Goal: Information Seeking & Learning: Learn about a topic

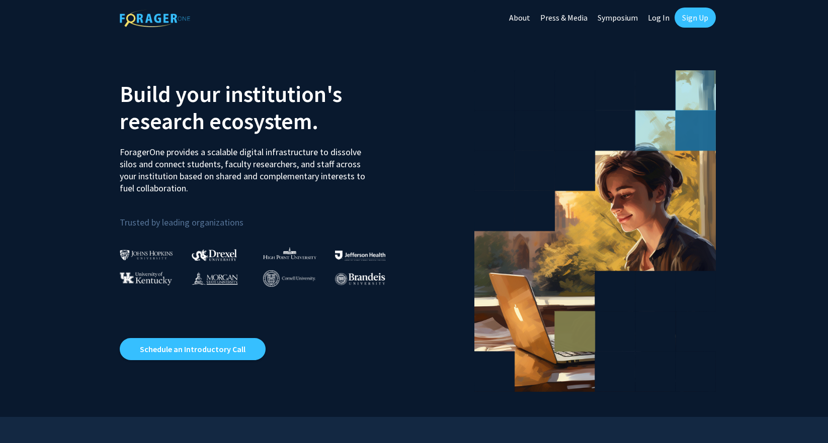
click at [662, 18] on link "Log In" at bounding box center [659, 17] width 32 height 35
select select
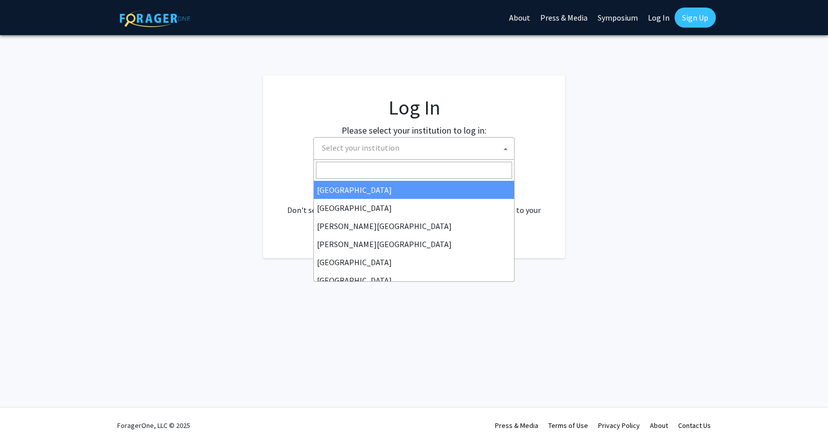
click at [491, 147] on span "Select your institution" at bounding box center [416, 148] width 196 height 21
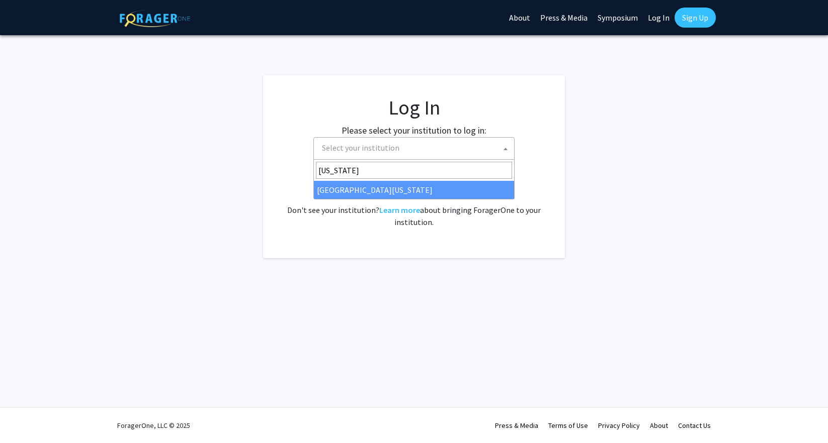
type input "[US_STATE]"
select select "33"
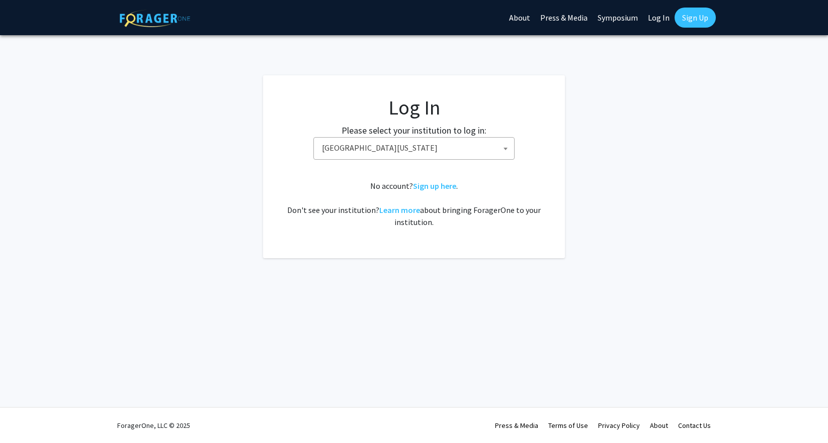
scroll to position [1, 0]
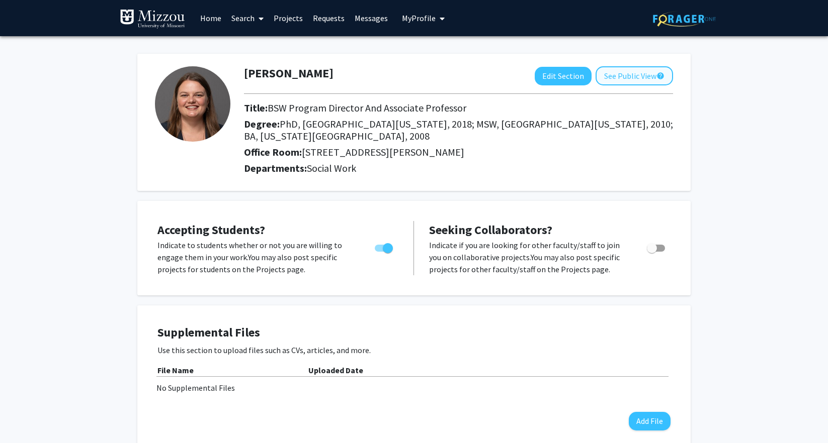
click at [629, 78] on button "See Public View help" at bounding box center [633, 75] width 77 height 19
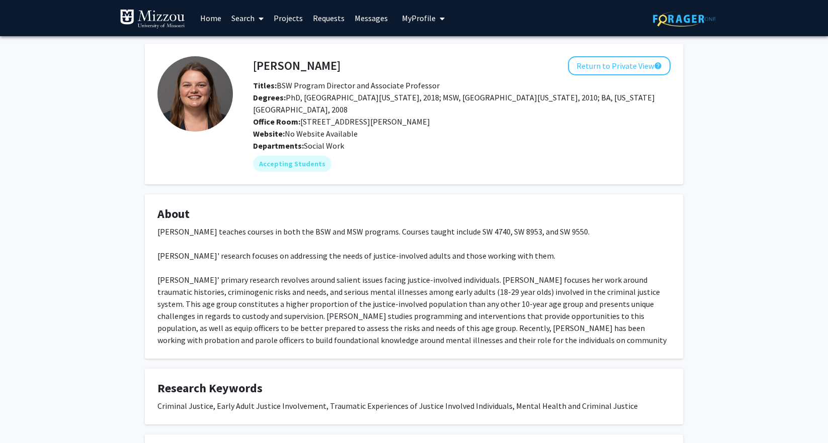
click at [436, 21] on span "My profile dropdown to access profile and logout" at bounding box center [439, 18] width 9 height 35
click at [258, 19] on span at bounding box center [258, 18] width 9 height 35
click at [260, 45] on span "Faculty/Staff" at bounding box center [263, 46] width 74 height 20
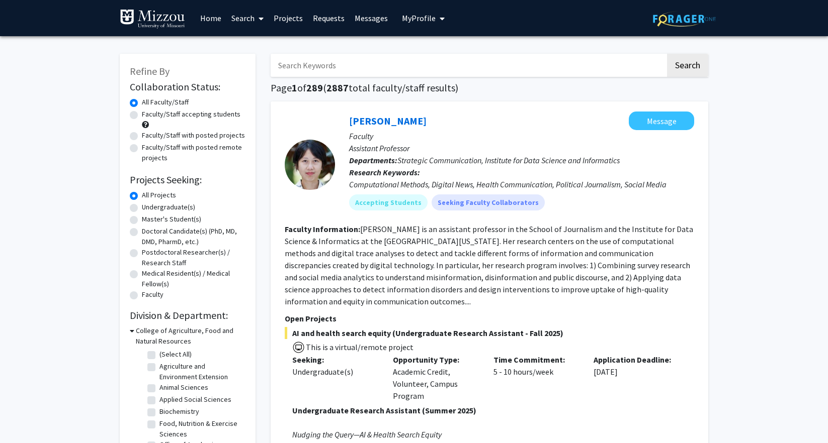
click at [309, 68] on input "Search Keywords" at bounding box center [468, 65] width 395 height 23
type input "social work"
click at [687, 67] on button "Search" at bounding box center [687, 65] width 41 height 23
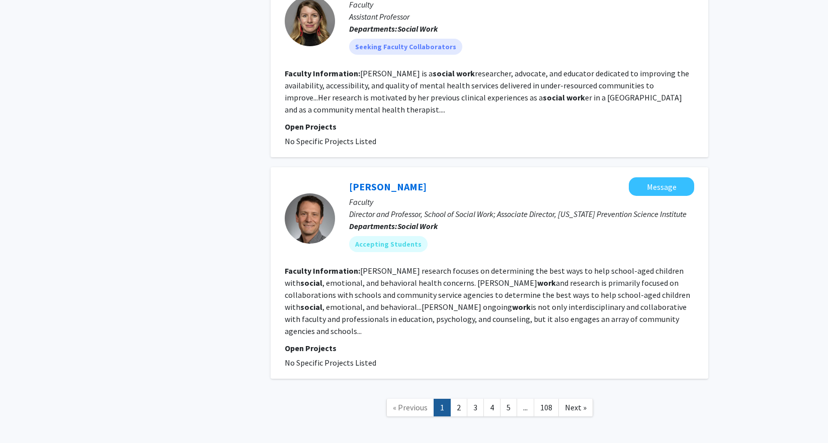
scroll to position [1934, 0]
click at [454, 400] on link "2" at bounding box center [458, 409] width 17 height 18
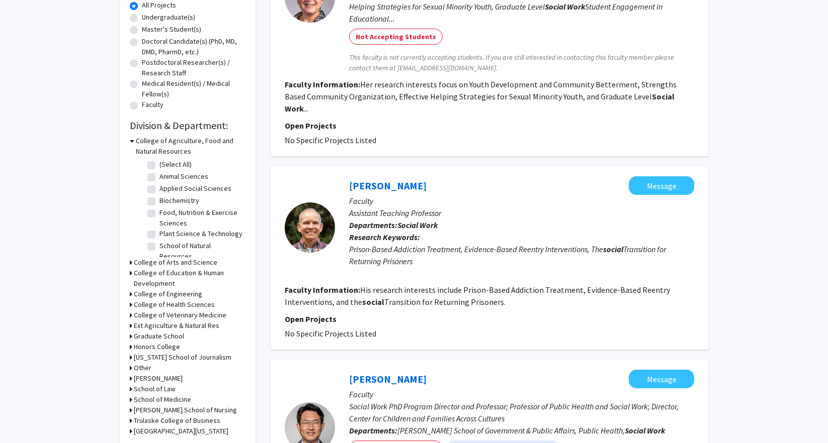
scroll to position [194, 0]
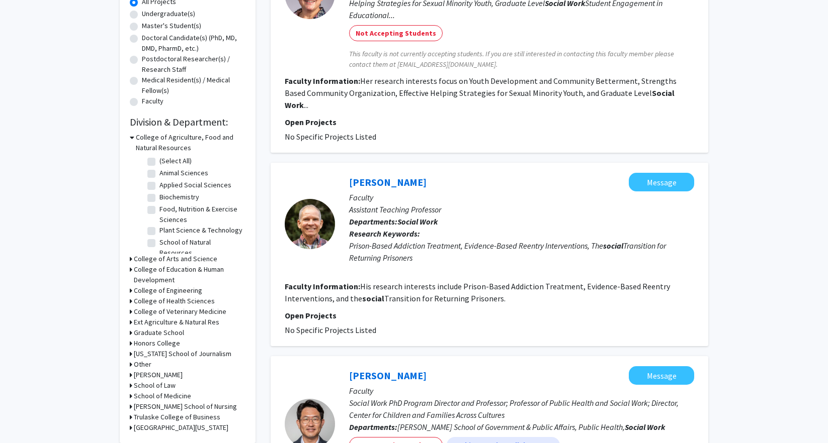
click at [130, 301] on icon at bounding box center [131, 301] width 3 height 11
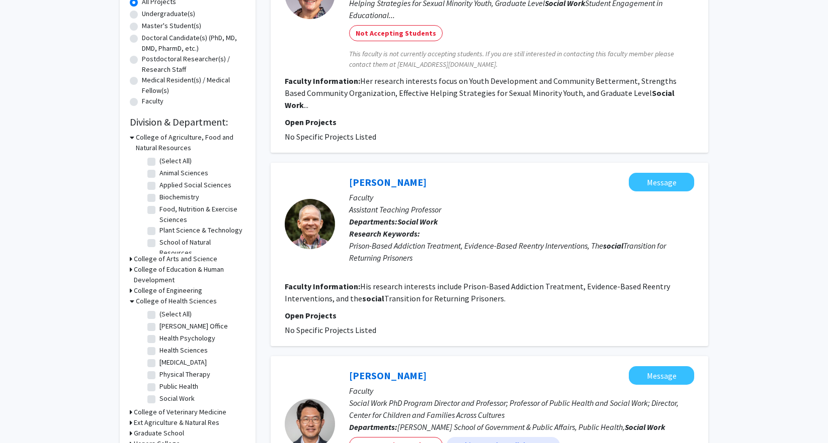
click at [159, 401] on label "Social Work" at bounding box center [176, 399] width 35 height 11
click at [159, 400] on input "Social Work" at bounding box center [162, 397] width 7 height 7
checkbox input "true"
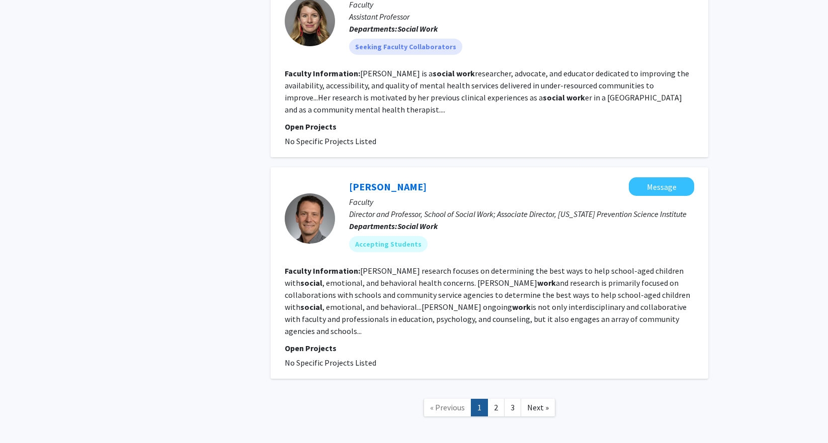
scroll to position [1934, 0]
click at [499, 400] on link "2" at bounding box center [495, 409] width 17 height 18
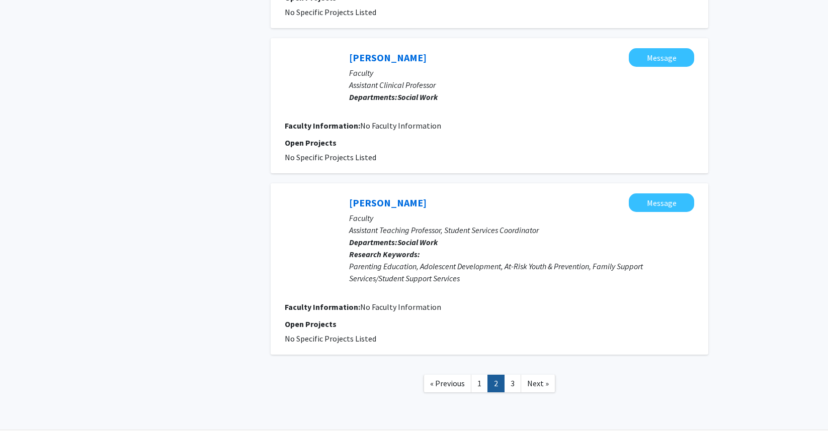
scroll to position [1575, 0]
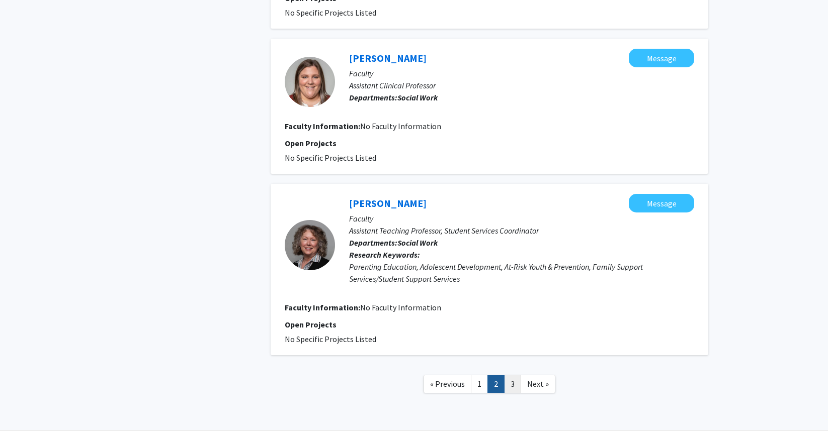
click at [514, 376] on link "3" at bounding box center [512, 385] width 17 height 18
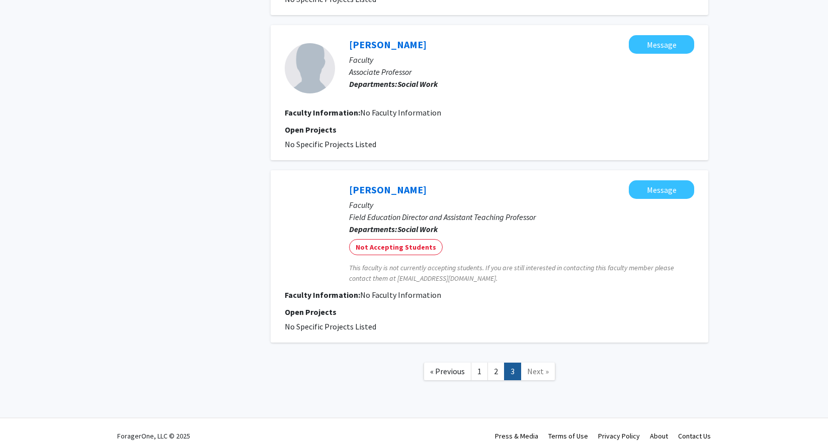
scroll to position [802, 0]
click at [497, 364] on link "2" at bounding box center [495, 373] width 17 height 18
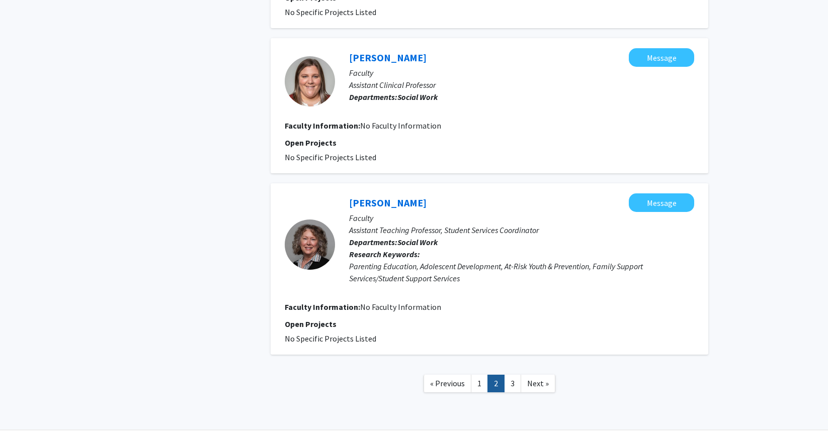
scroll to position [1575, 0]
click at [482, 376] on link "1" at bounding box center [479, 385] width 17 height 18
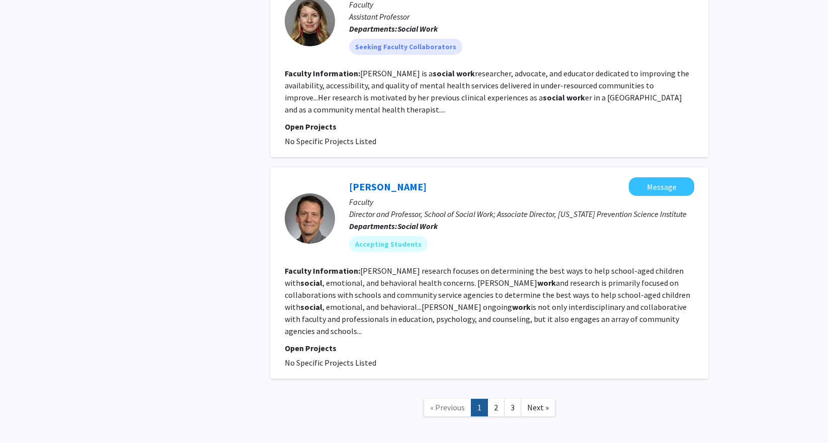
scroll to position [1934, 0]
click at [495, 400] on link "2" at bounding box center [495, 409] width 17 height 18
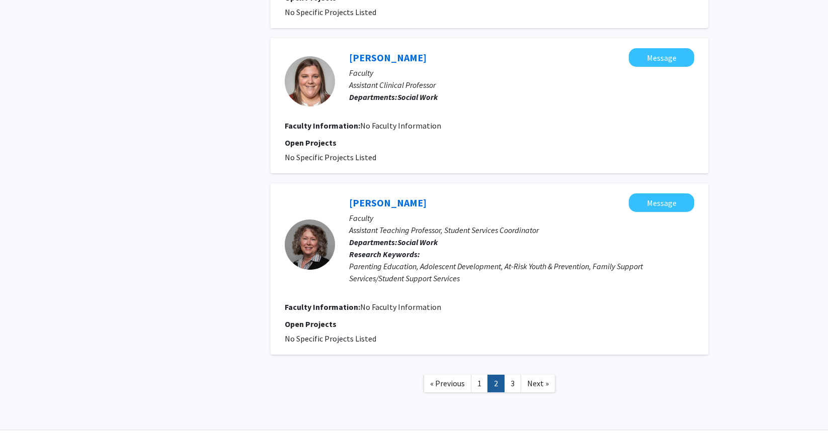
scroll to position [1575, 0]
click at [518, 376] on link "3" at bounding box center [512, 385] width 17 height 18
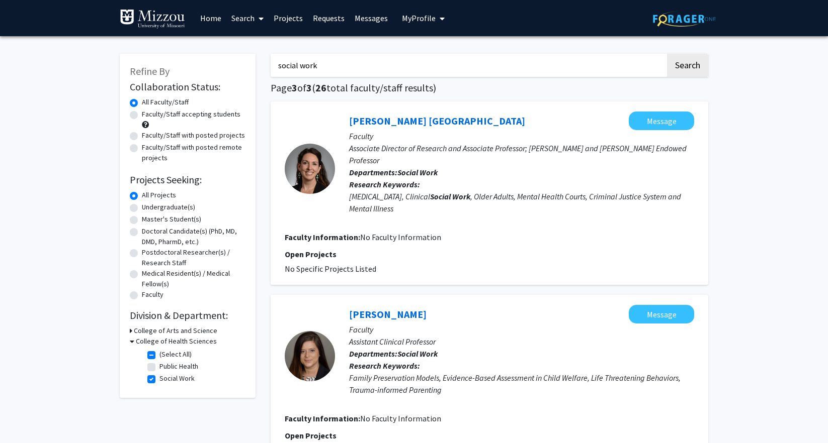
click at [296, 20] on link "Projects" at bounding box center [287, 18] width 39 height 35
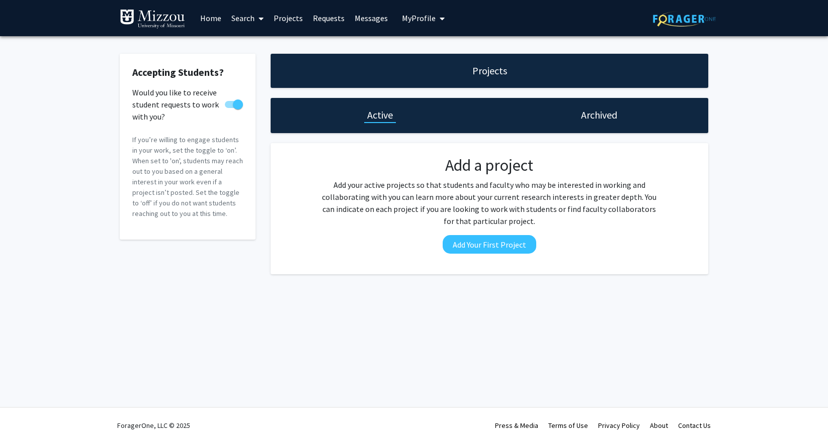
click at [411, 16] on span "My Profile" at bounding box center [419, 18] width 34 height 10
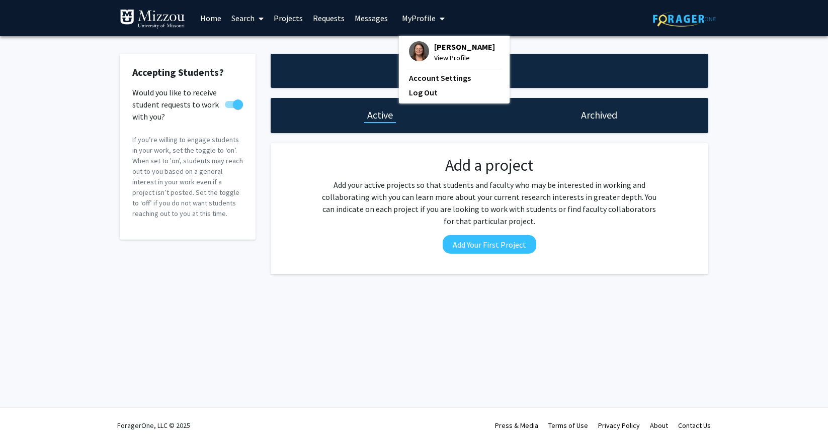
click at [461, 49] on span "Ashley Givens" at bounding box center [464, 46] width 61 height 11
